Goal: Navigation & Orientation: Go to known website

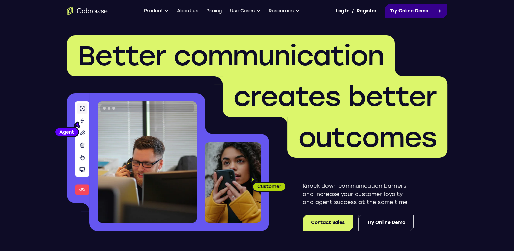
click at [414, 10] on link "Try Online Demo" at bounding box center [415, 11] width 63 height 14
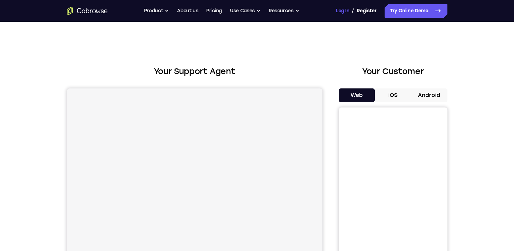
click at [338, 11] on link "Log In" at bounding box center [342, 11] width 14 height 14
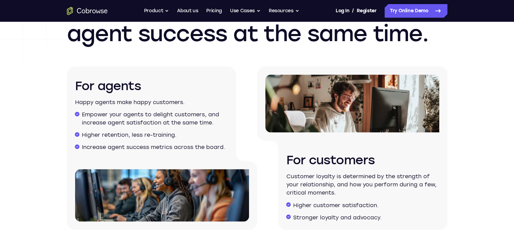
scroll to position [1139, 0]
